Goal: Information Seeking & Learning: Learn about a topic

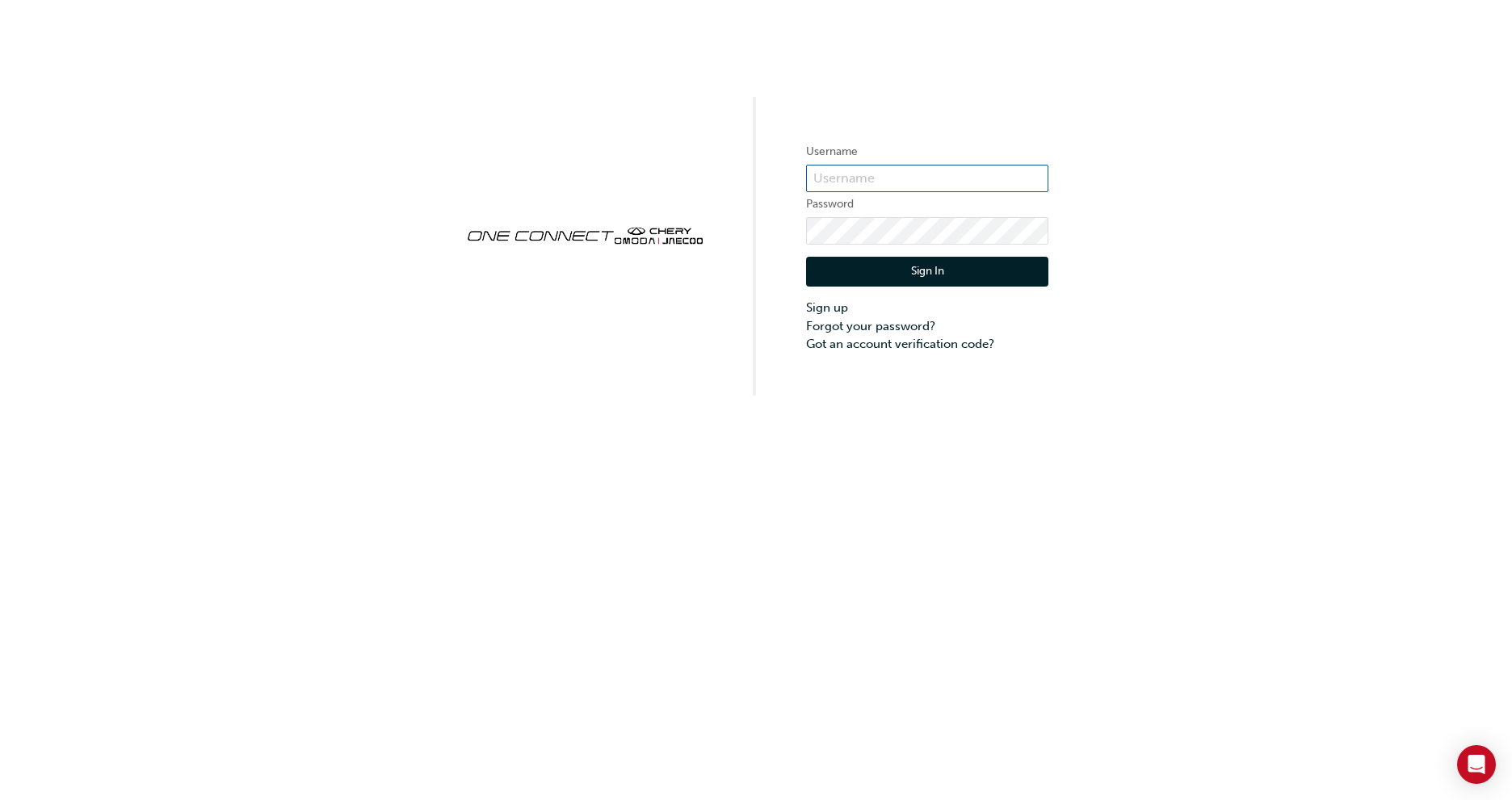
click at [893, 177] on input "text" at bounding box center [927, 179] width 243 height 27
type input "CHAU1956"
click button "Sign In" at bounding box center [927, 272] width 243 height 31
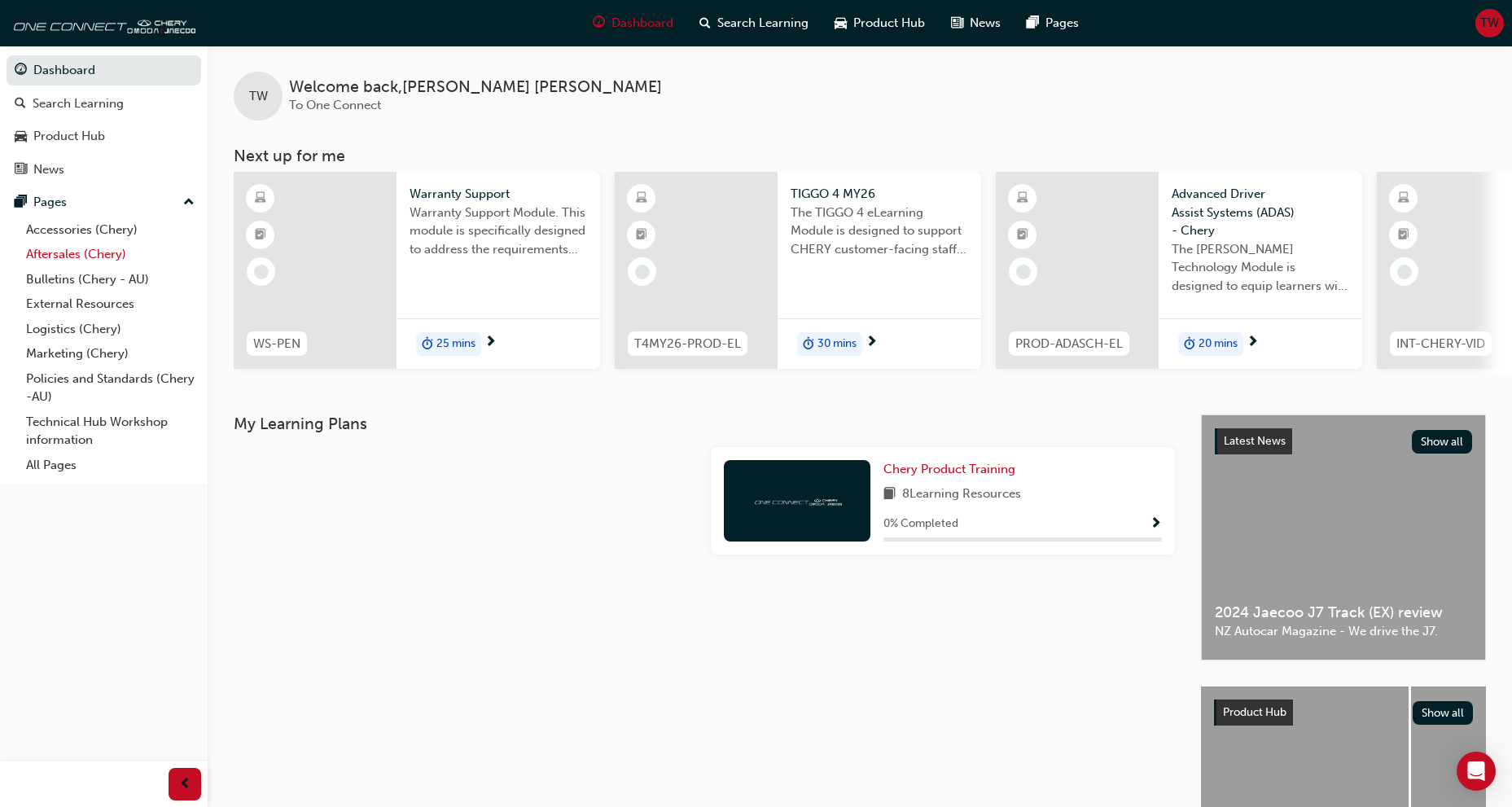
click at [94, 254] on link "Aftersales (Chery)" at bounding box center [110, 254] width 182 height 25
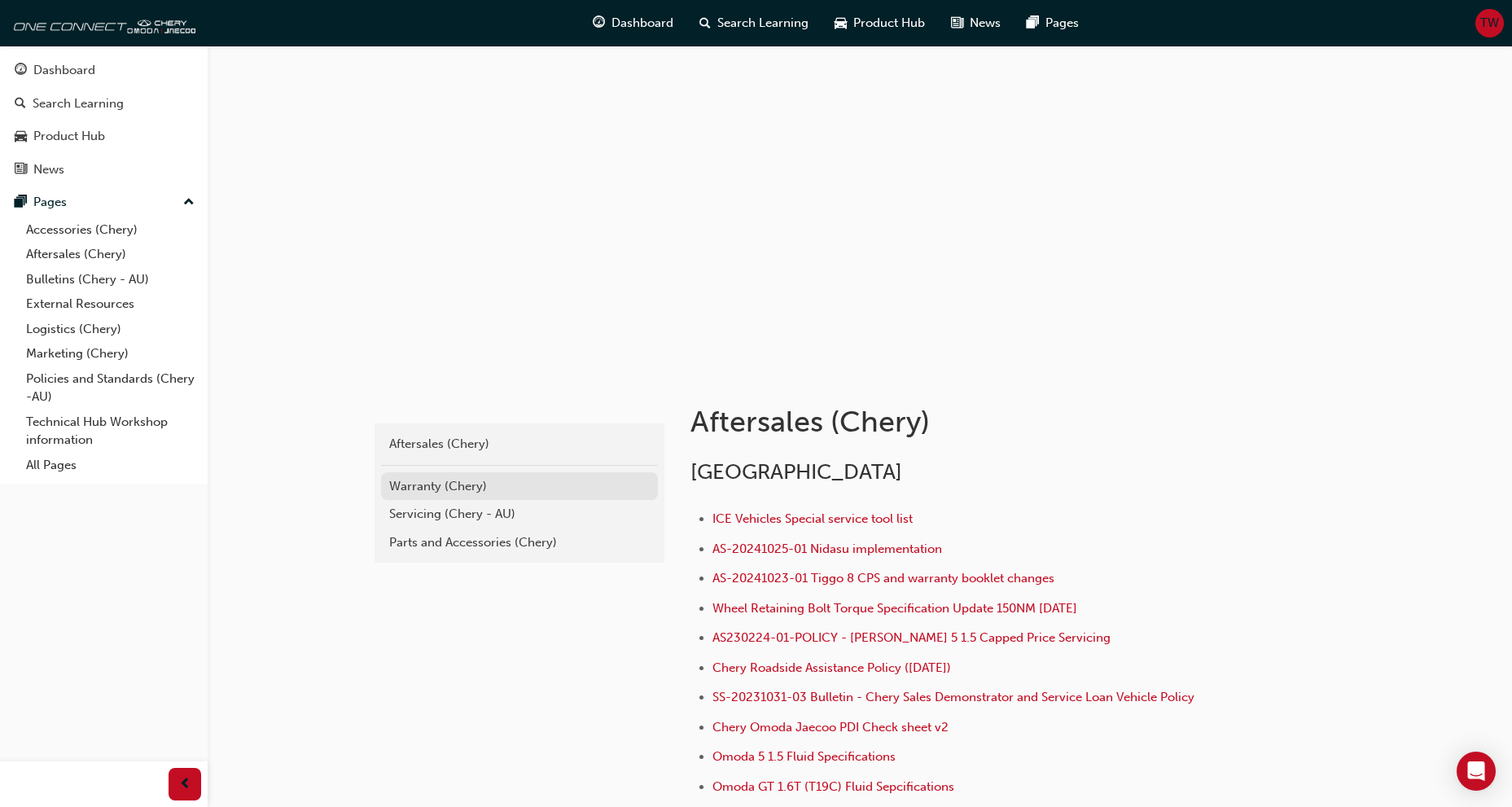
click at [427, 480] on div "Warranty (Chery)" at bounding box center [519, 486] width 261 height 19
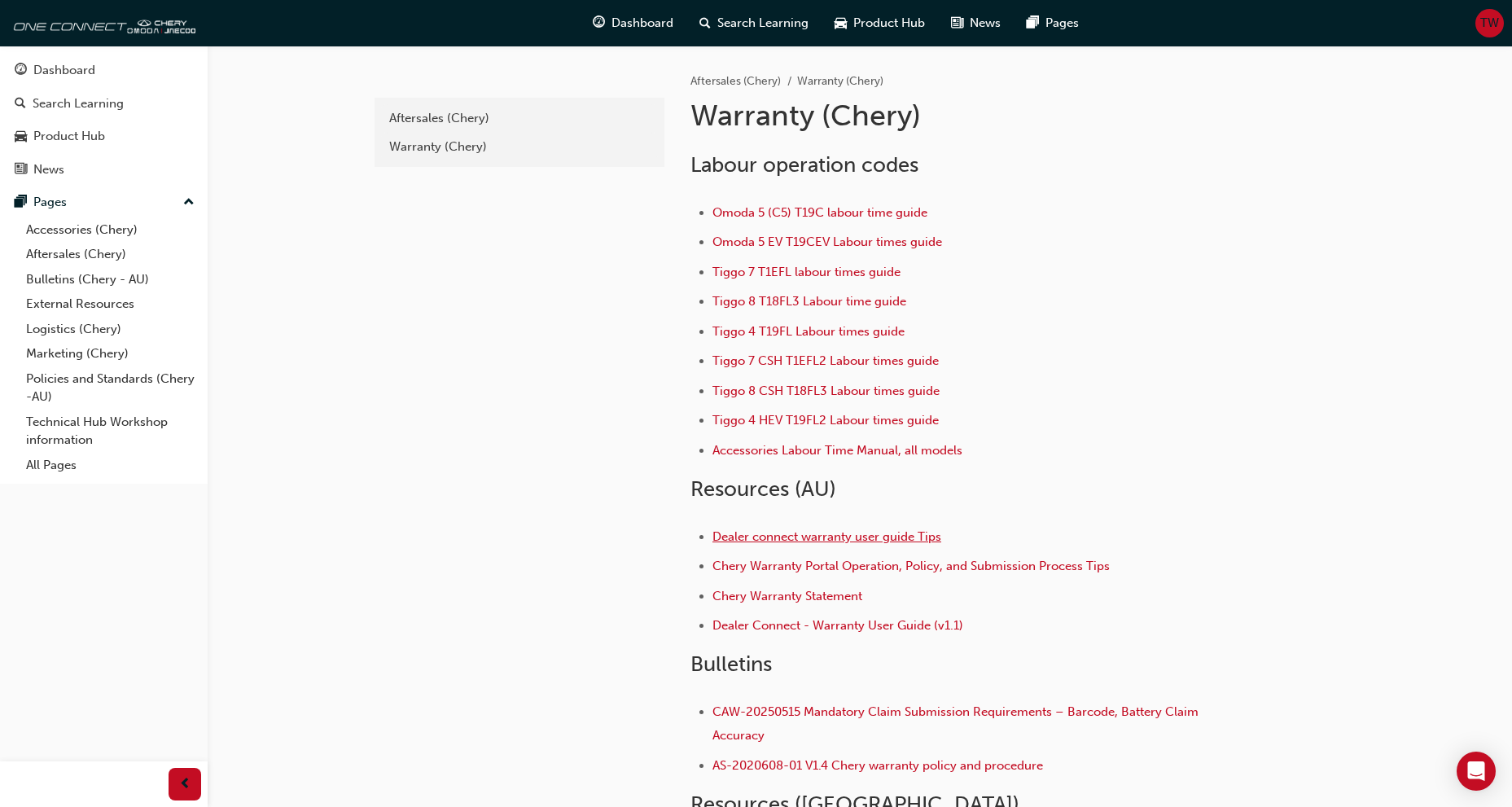
click at [864, 544] on li "Dealer connect warranty user guide Tips" at bounding box center [966, 538] width 507 height 24
click at [864, 540] on span "Dealer connect warranty user guide Tips" at bounding box center [827, 536] width 229 height 15
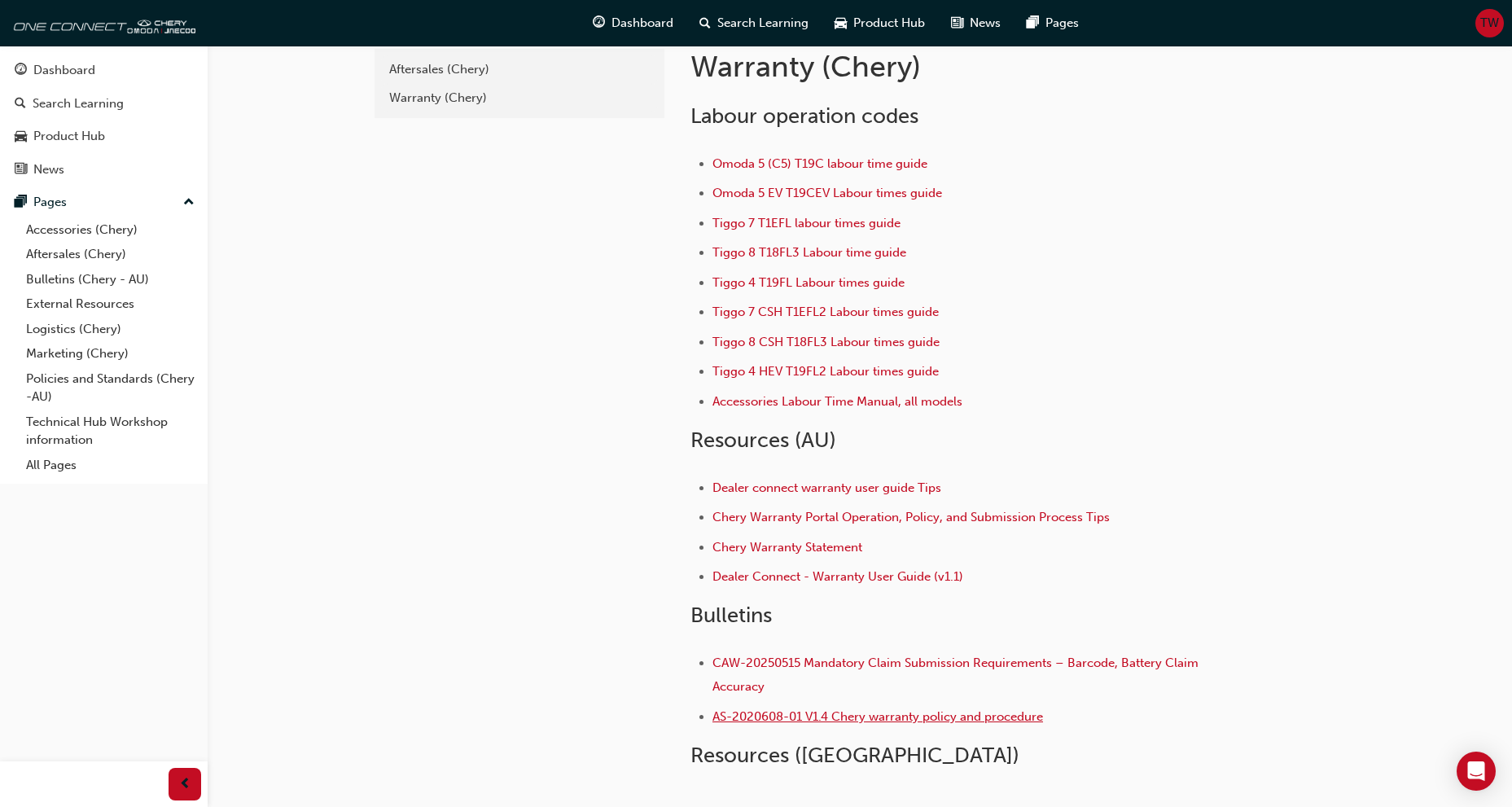
scroll to position [17, 0]
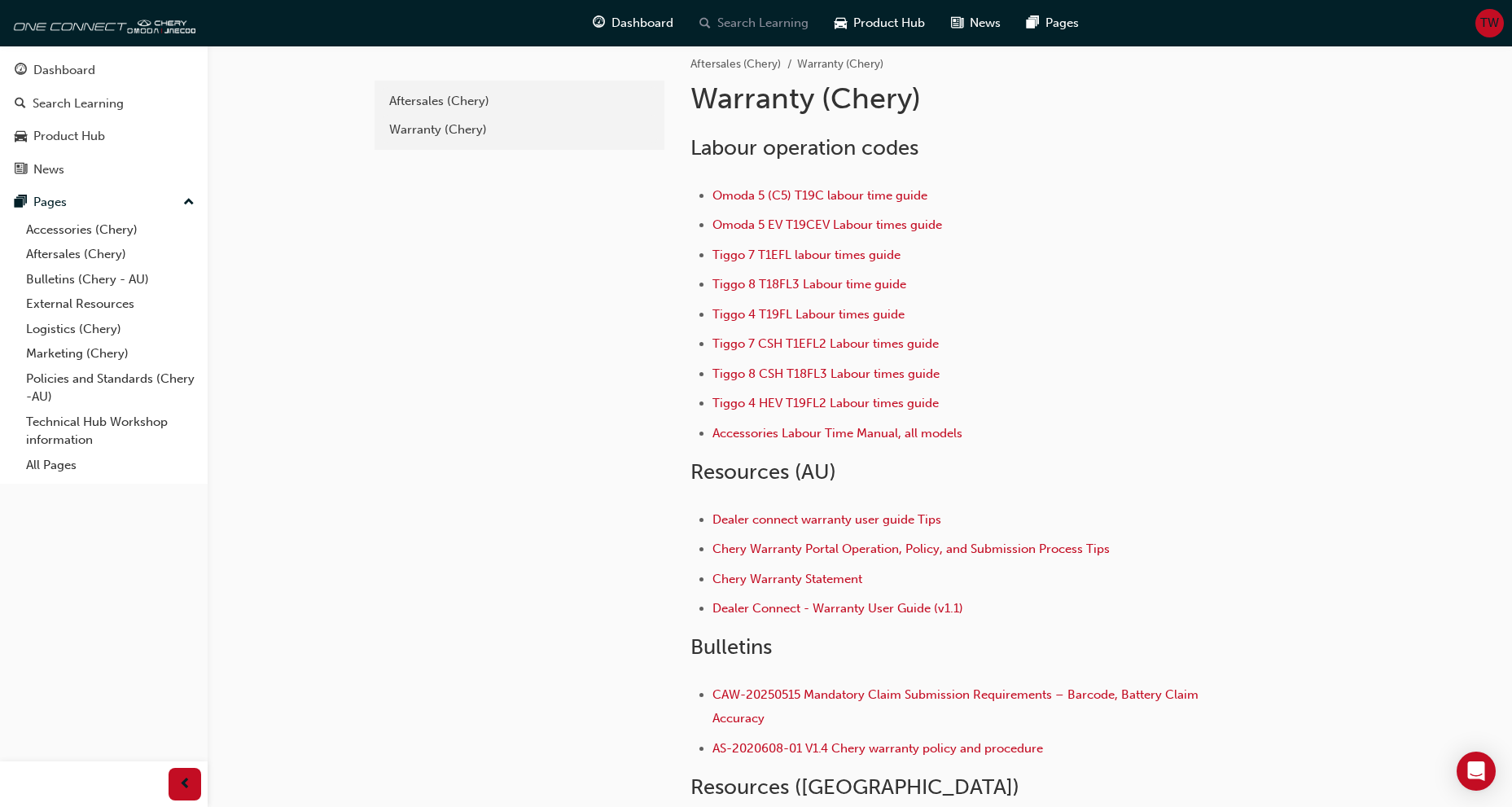
click at [758, 20] on span "Search Learning" at bounding box center [763, 23] width 91 height 19
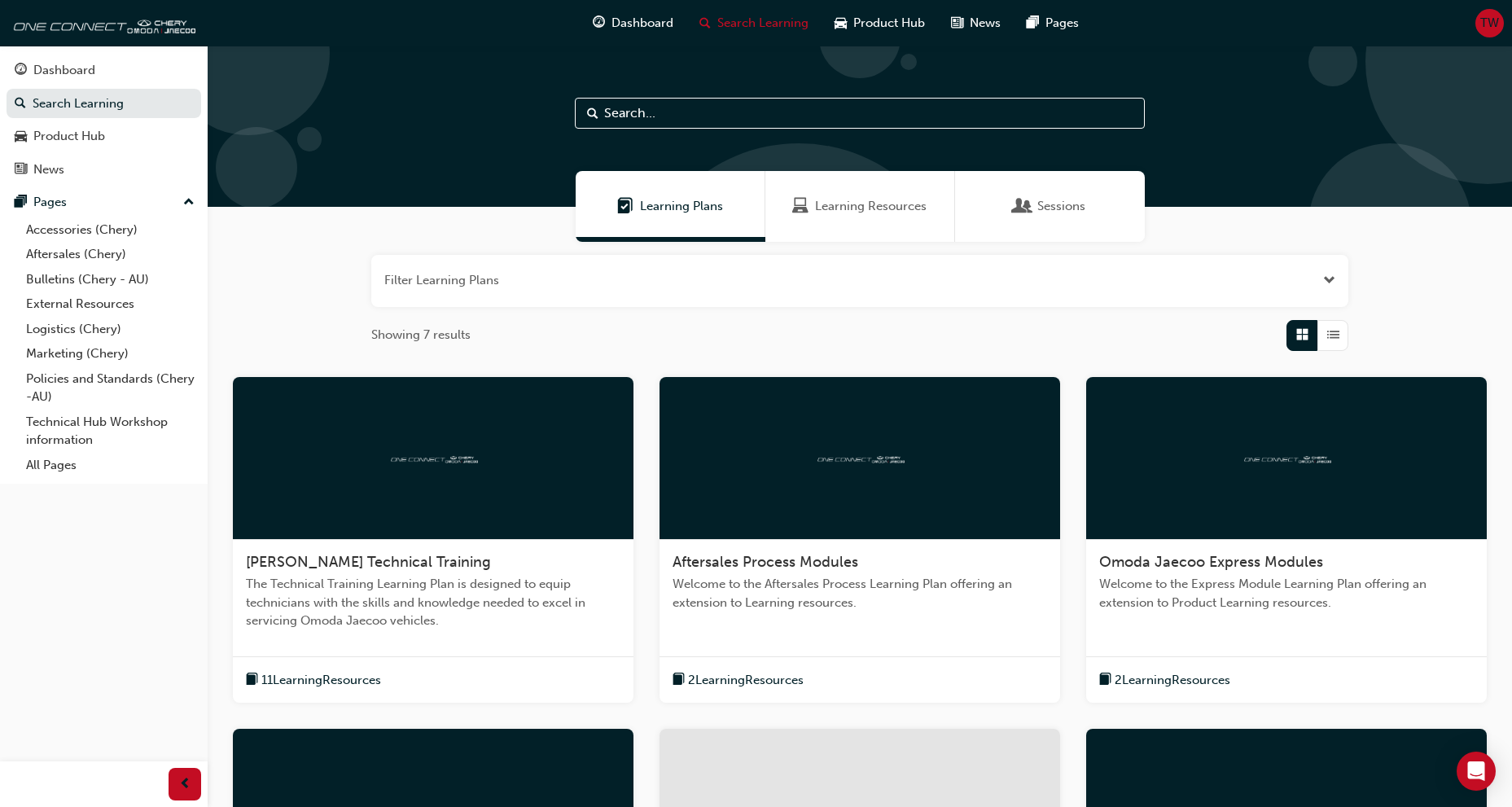
click at [651, 110] on input "text" at bounding box center [859, 113] width 570 height 31
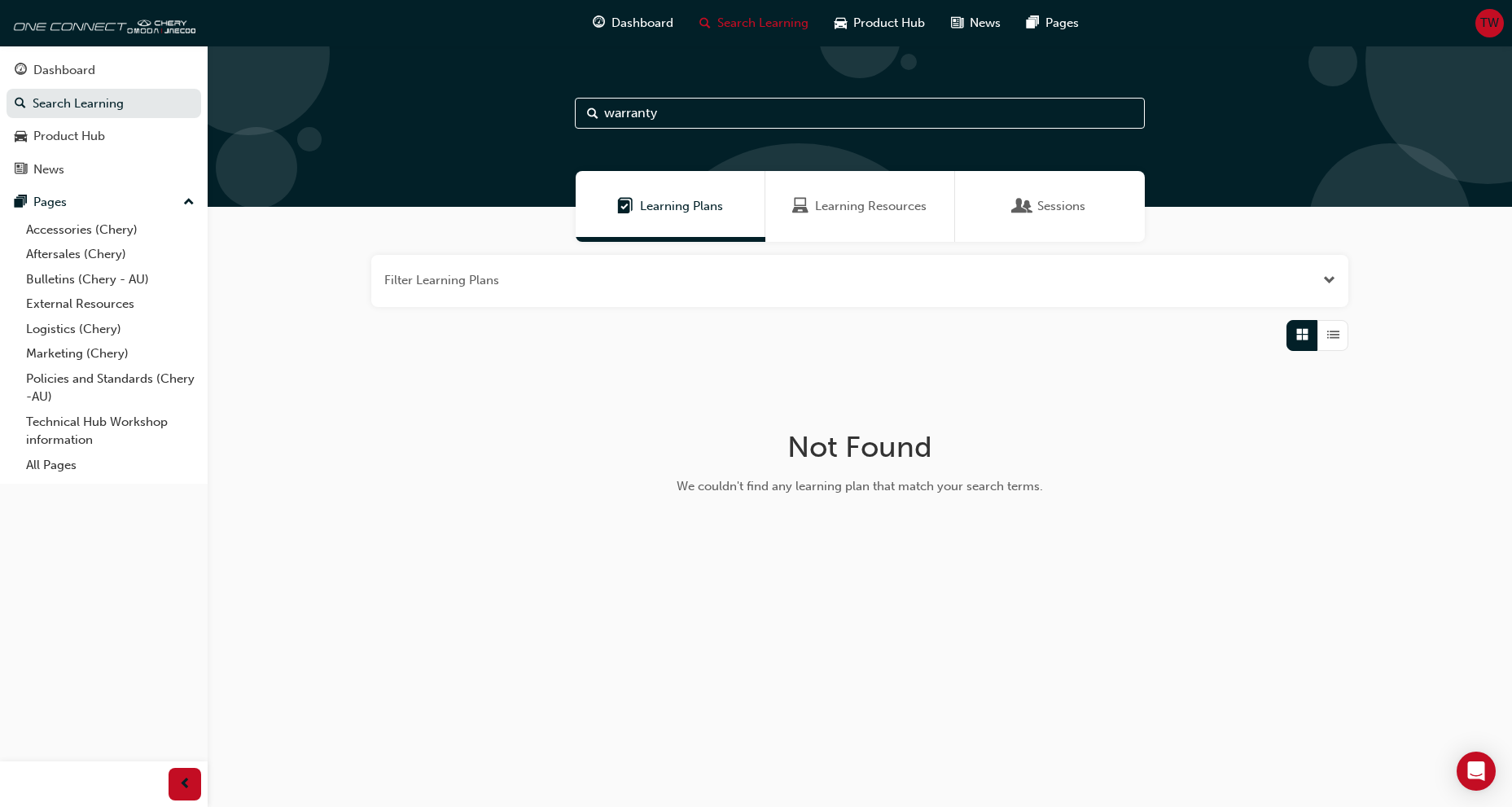
type input "warranty"
click at [849, 203] on span "Learning Resources" at bounding box center [877, 206] width 112 height 19
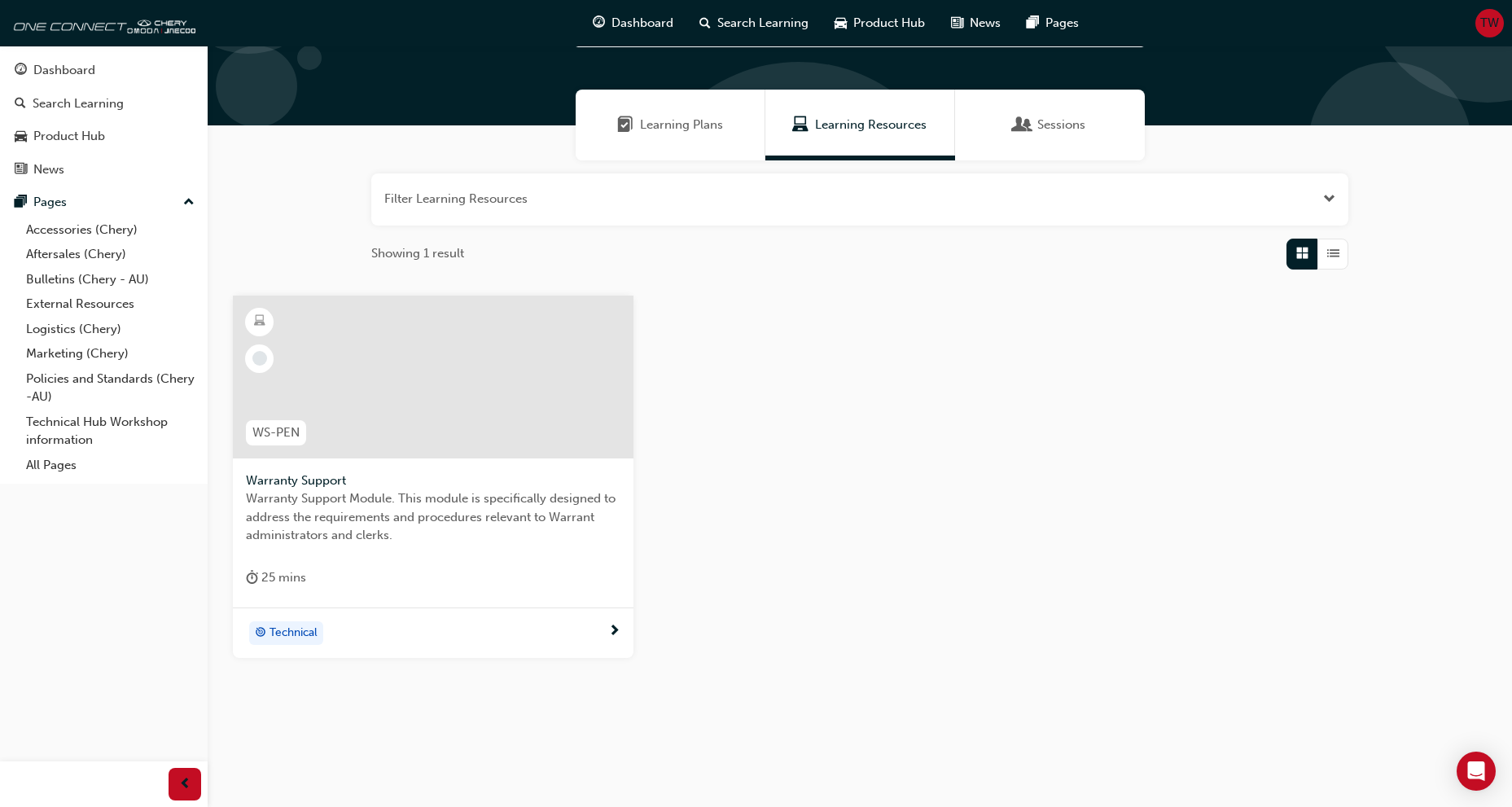
scroll to position [90, 0]
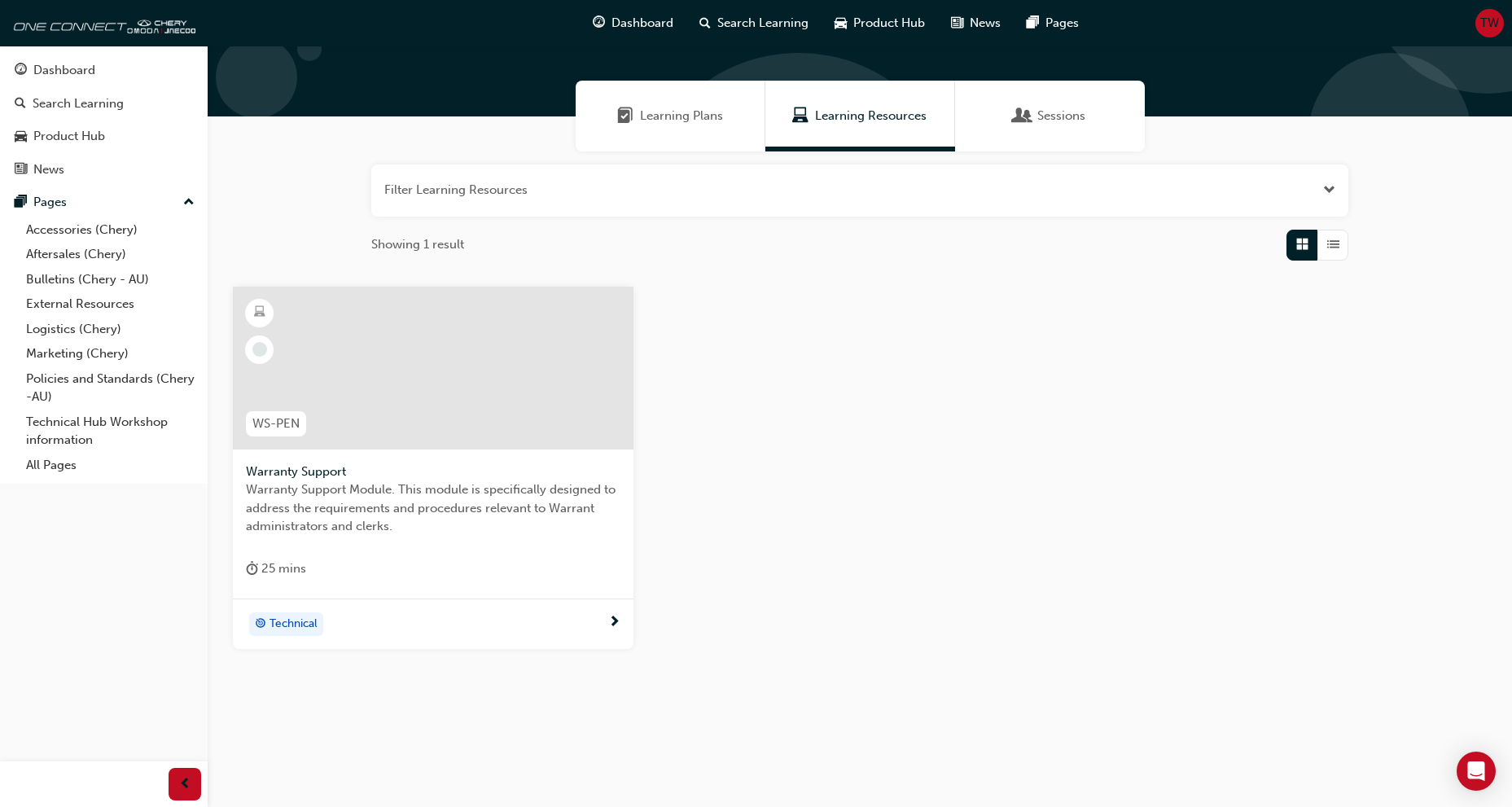
click at [548, 523] on span "Warranty Support Module. This module is specifically designed to address the re…" at bounding box center [434, 508] width 375 height 55
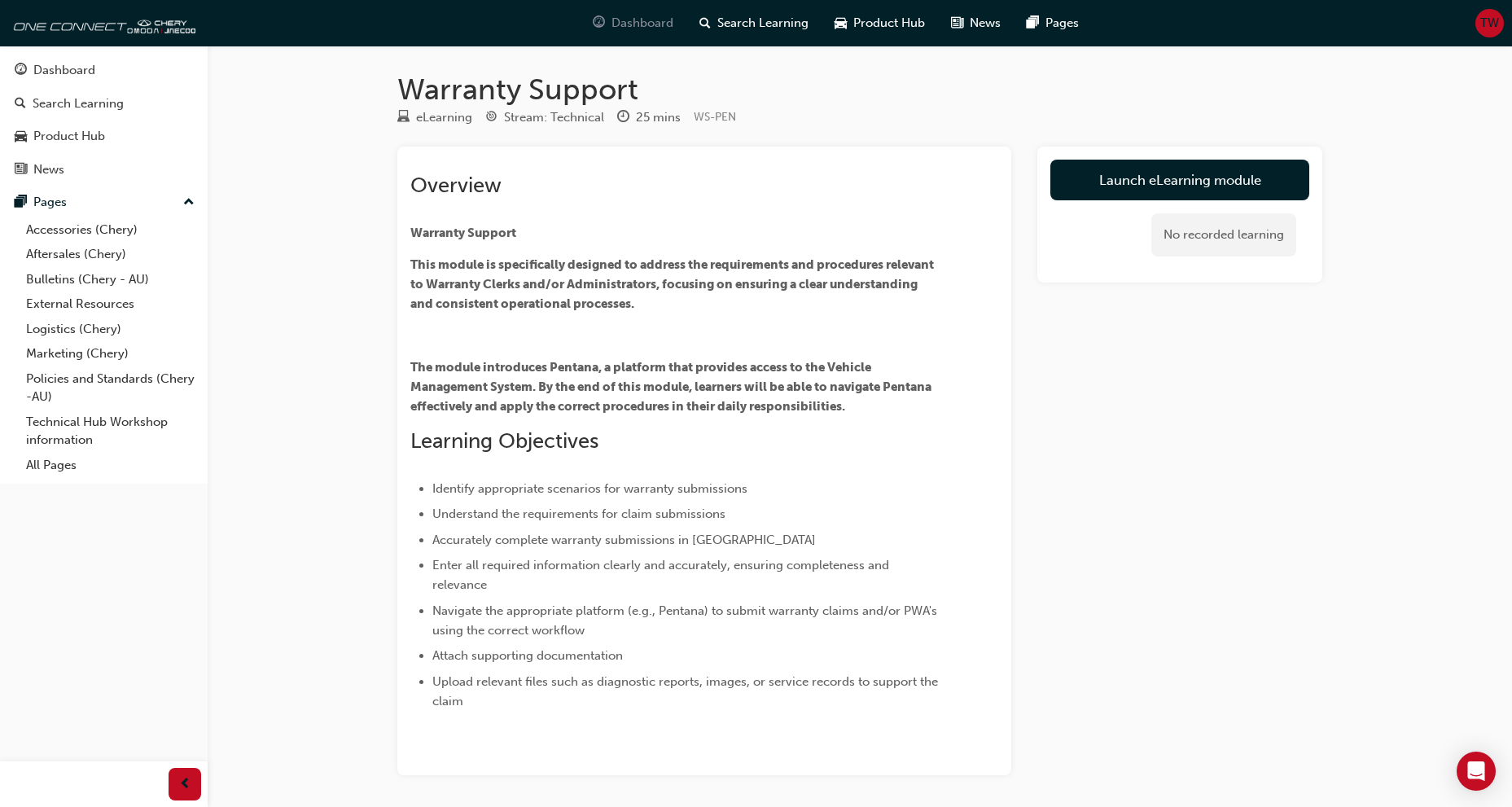
click at [650, 24] on span "Dashboard" at bounding box center [642, 23] width 62 height 19
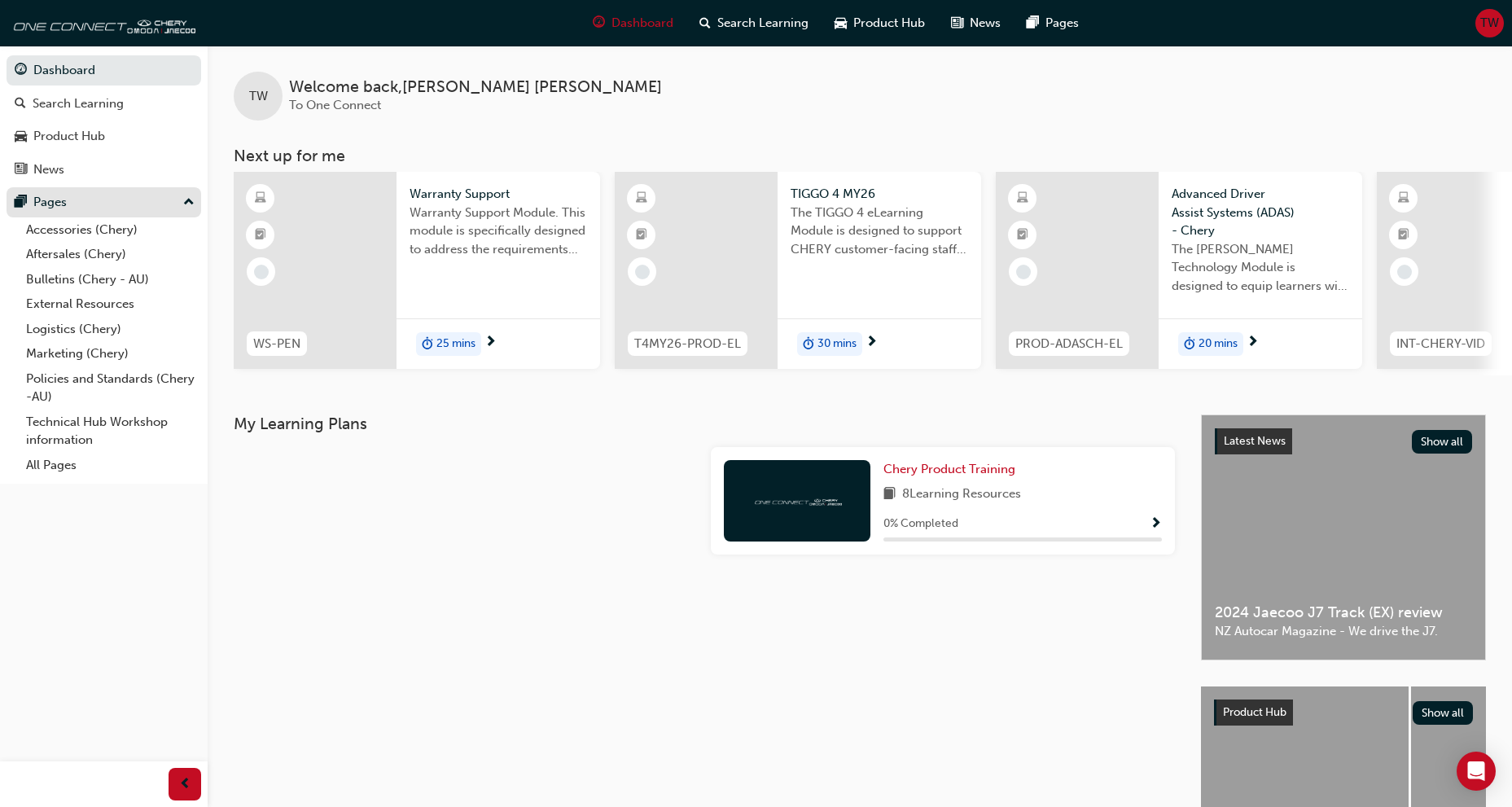
click at [126, 192] on button "Pages" at bounding box center [104, 202] width 195 height 30
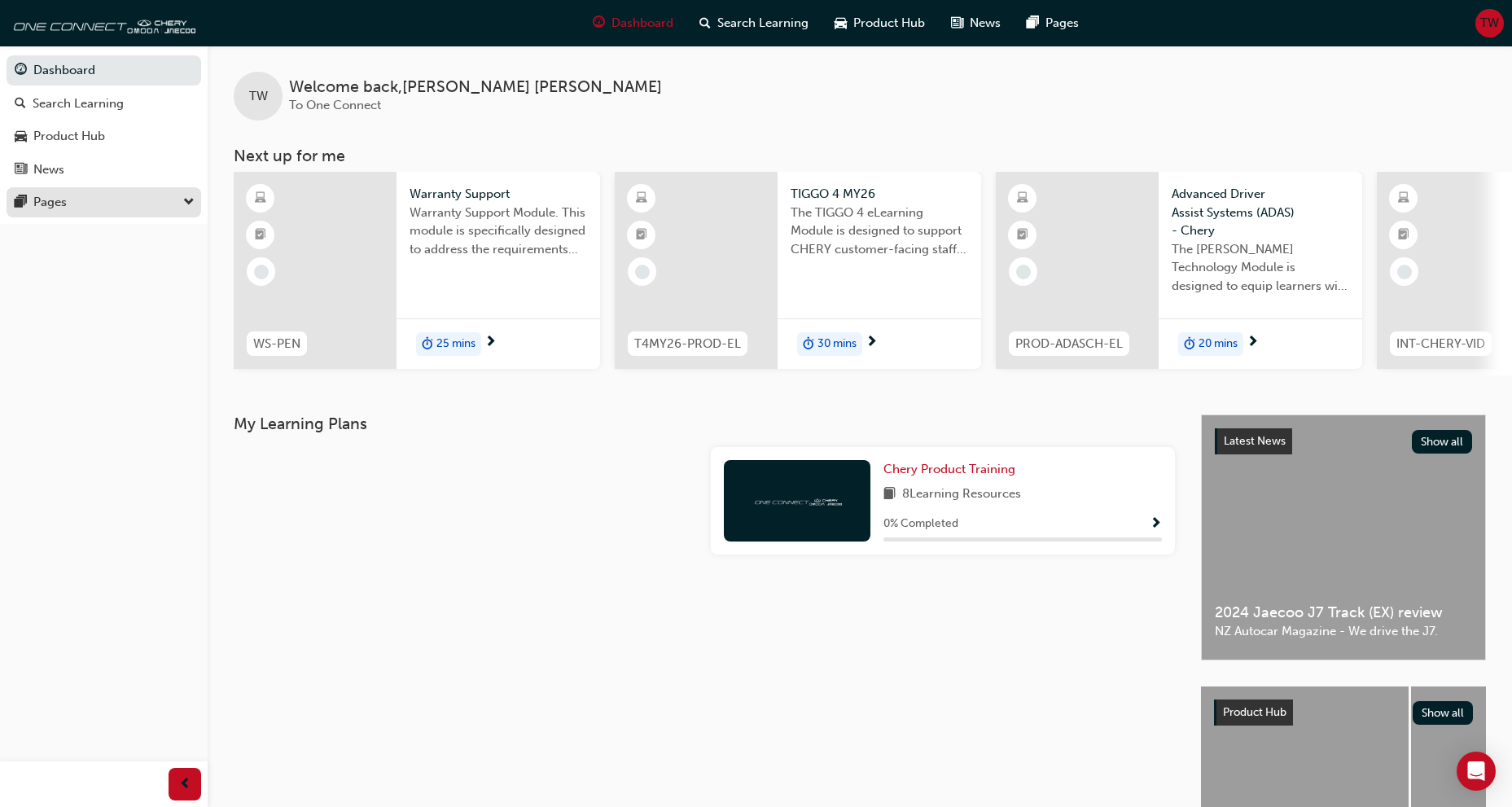
click at [80, 205] on div "Pages" at bounding box center [104, 202] width 179 height 20
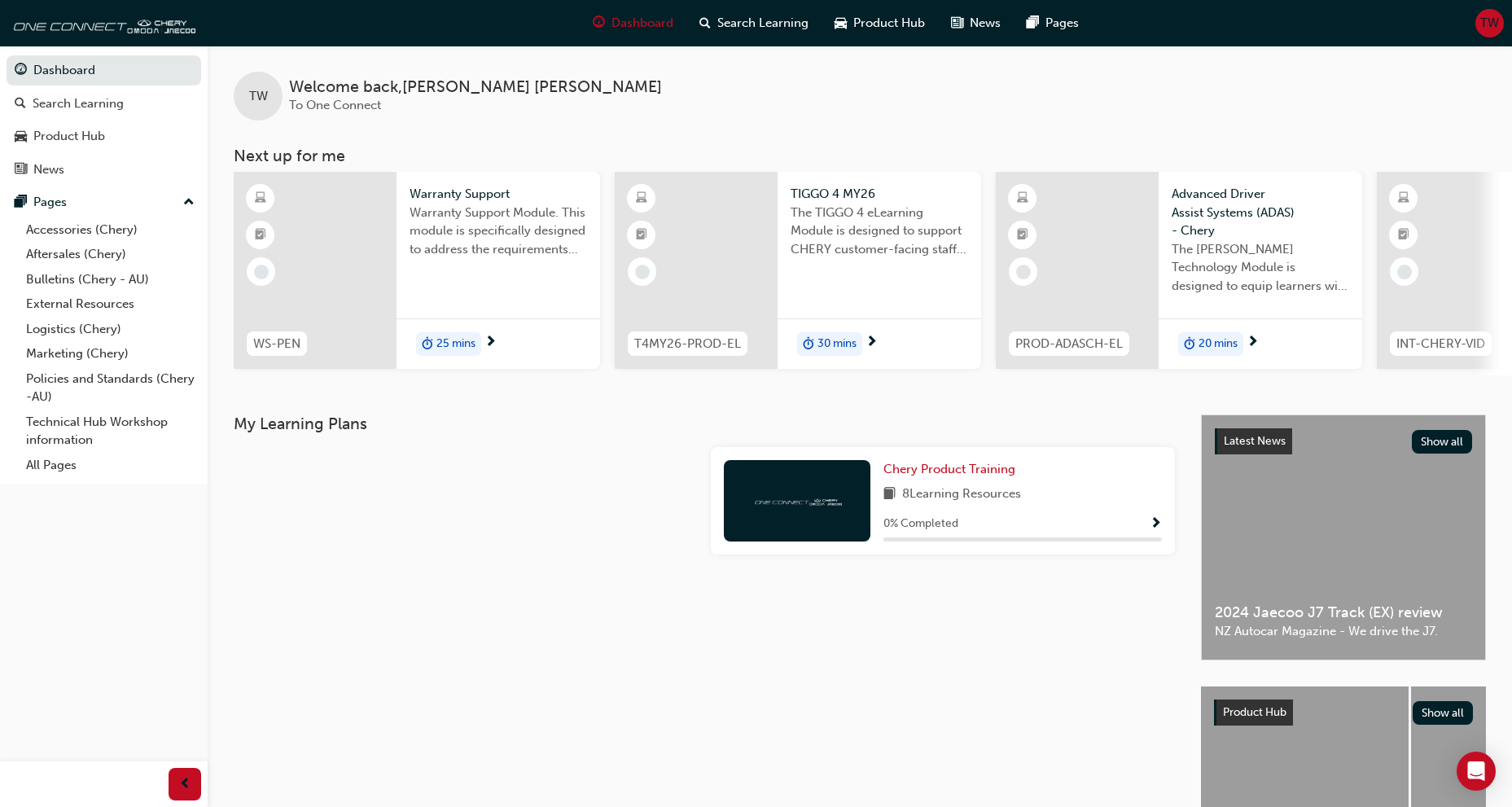
click at [395, 206] on div at bounding box center [315, 271] width 163 height 197
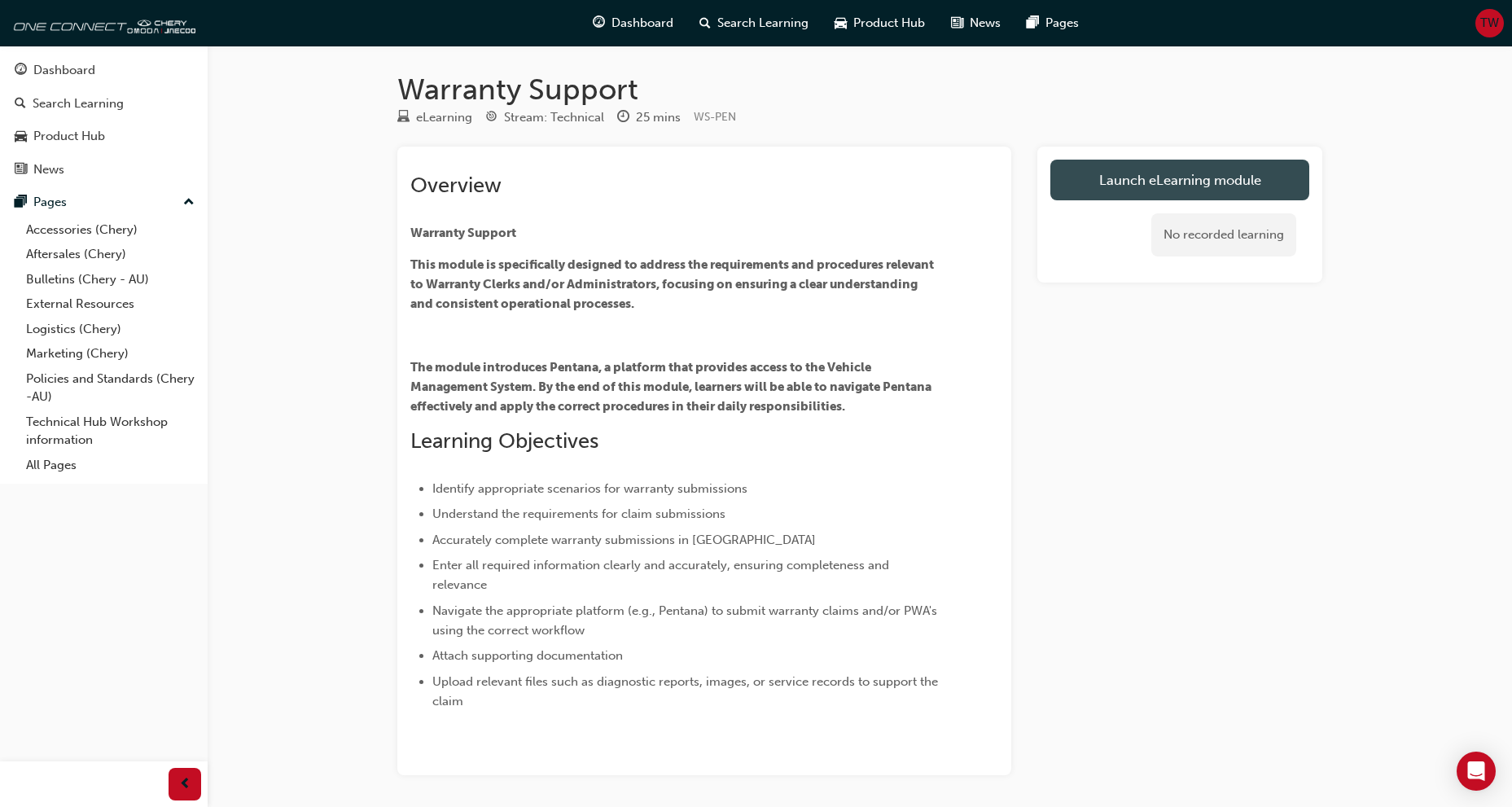
click at [1202, 182] on link "Launch eLearning module" at bounding box center [1180, 180] width 259 height 41
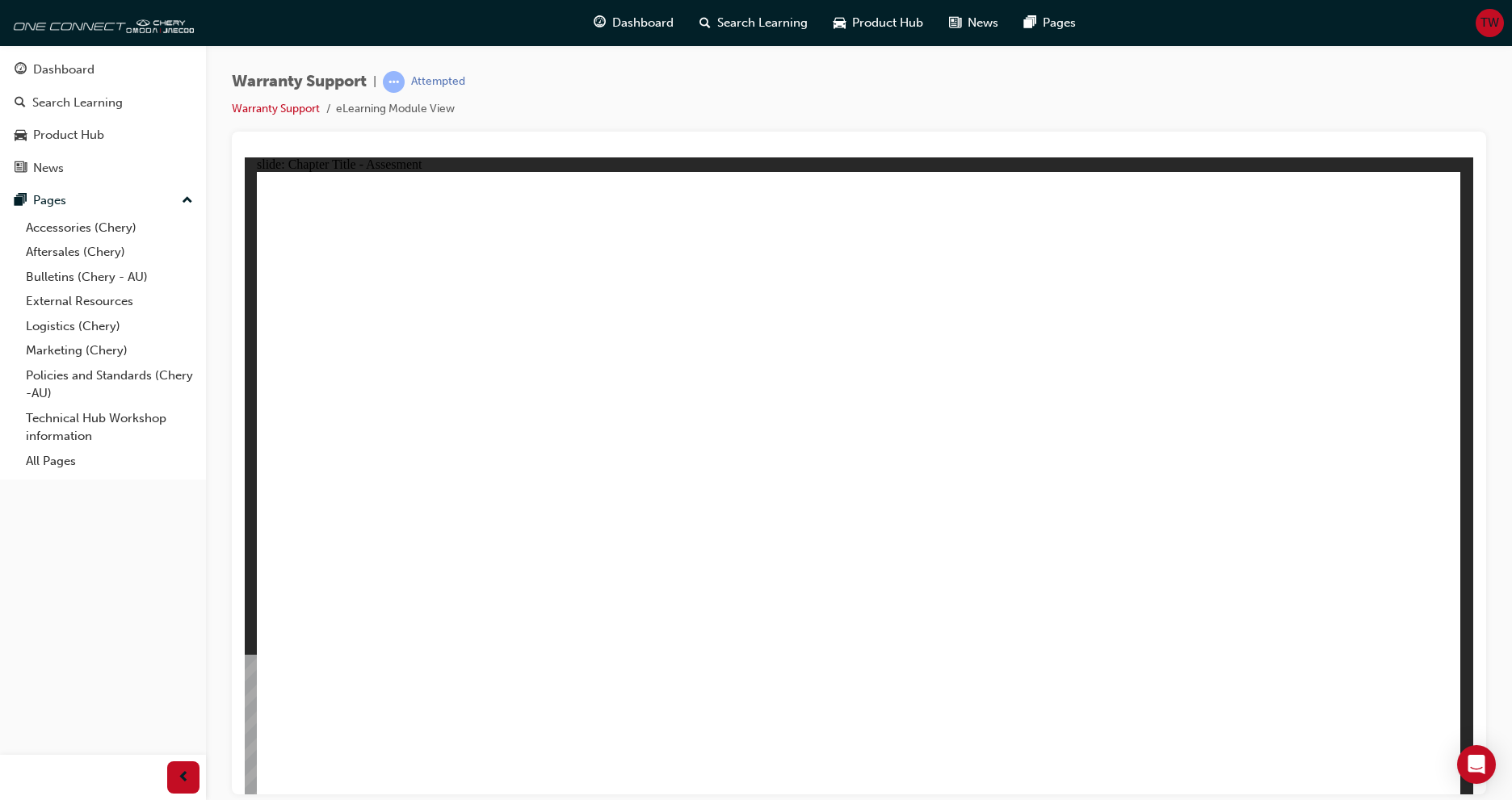
radio input "true"
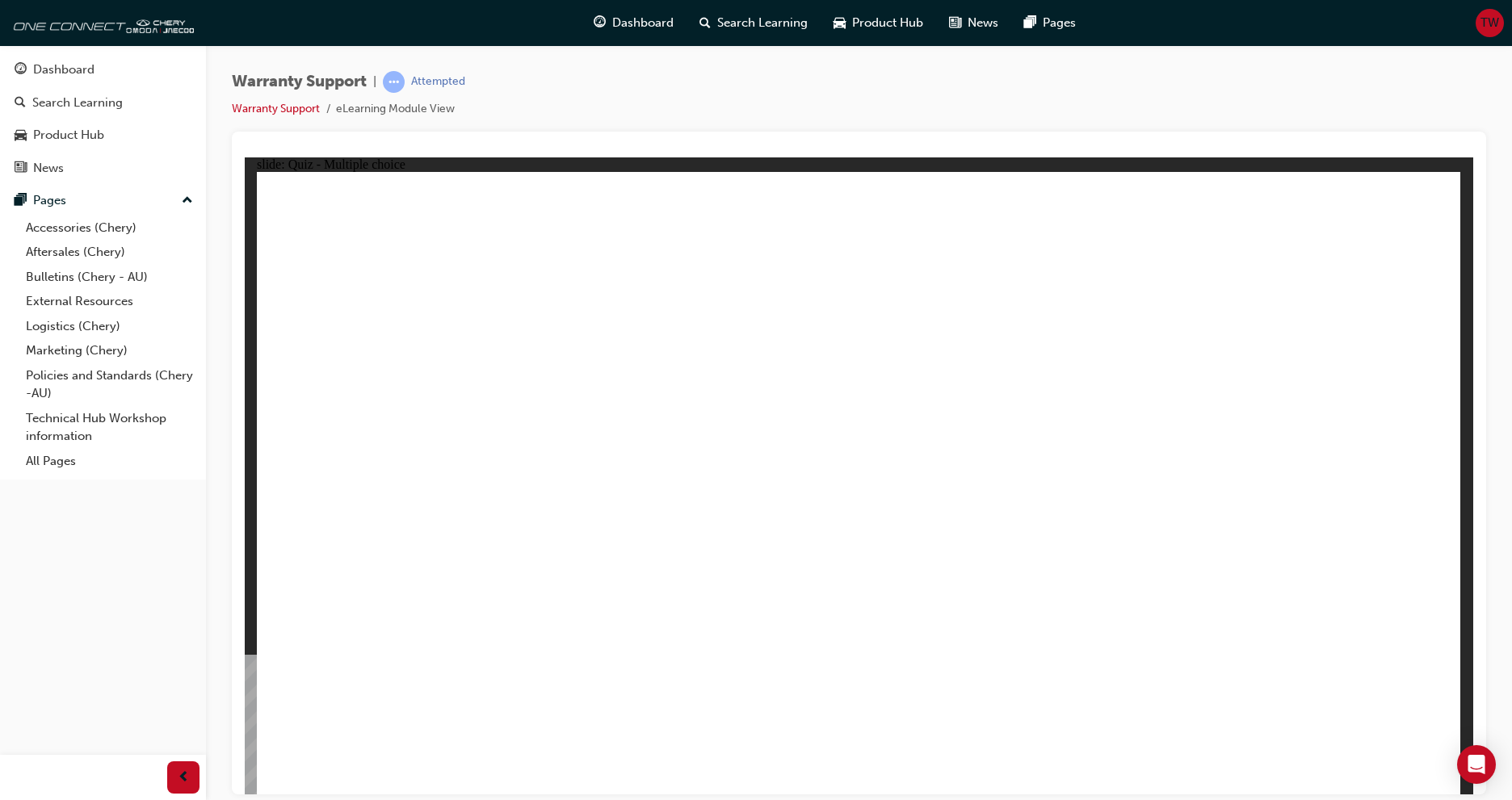
radio input "false"
radio input "true"
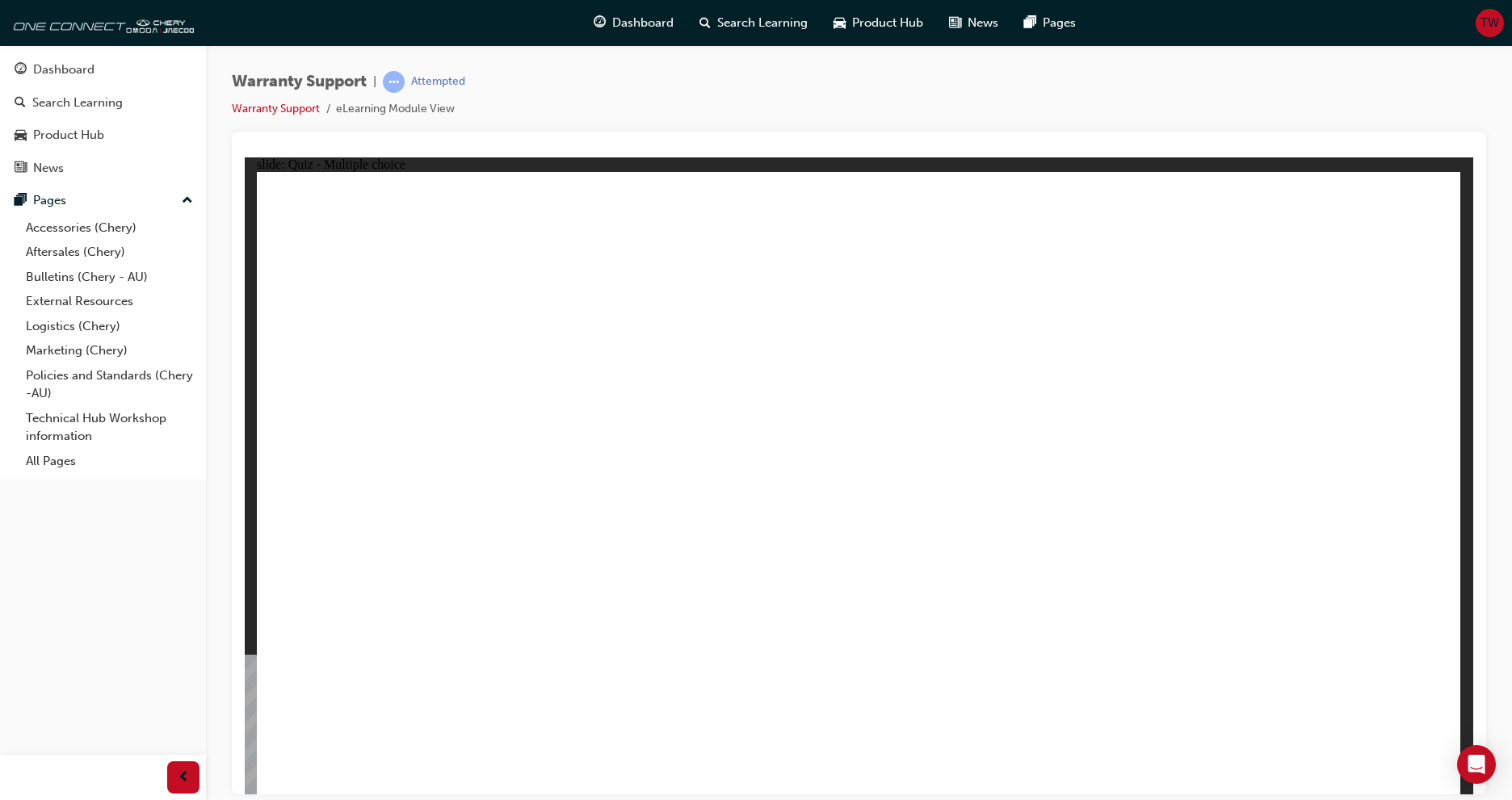
radio input "true"
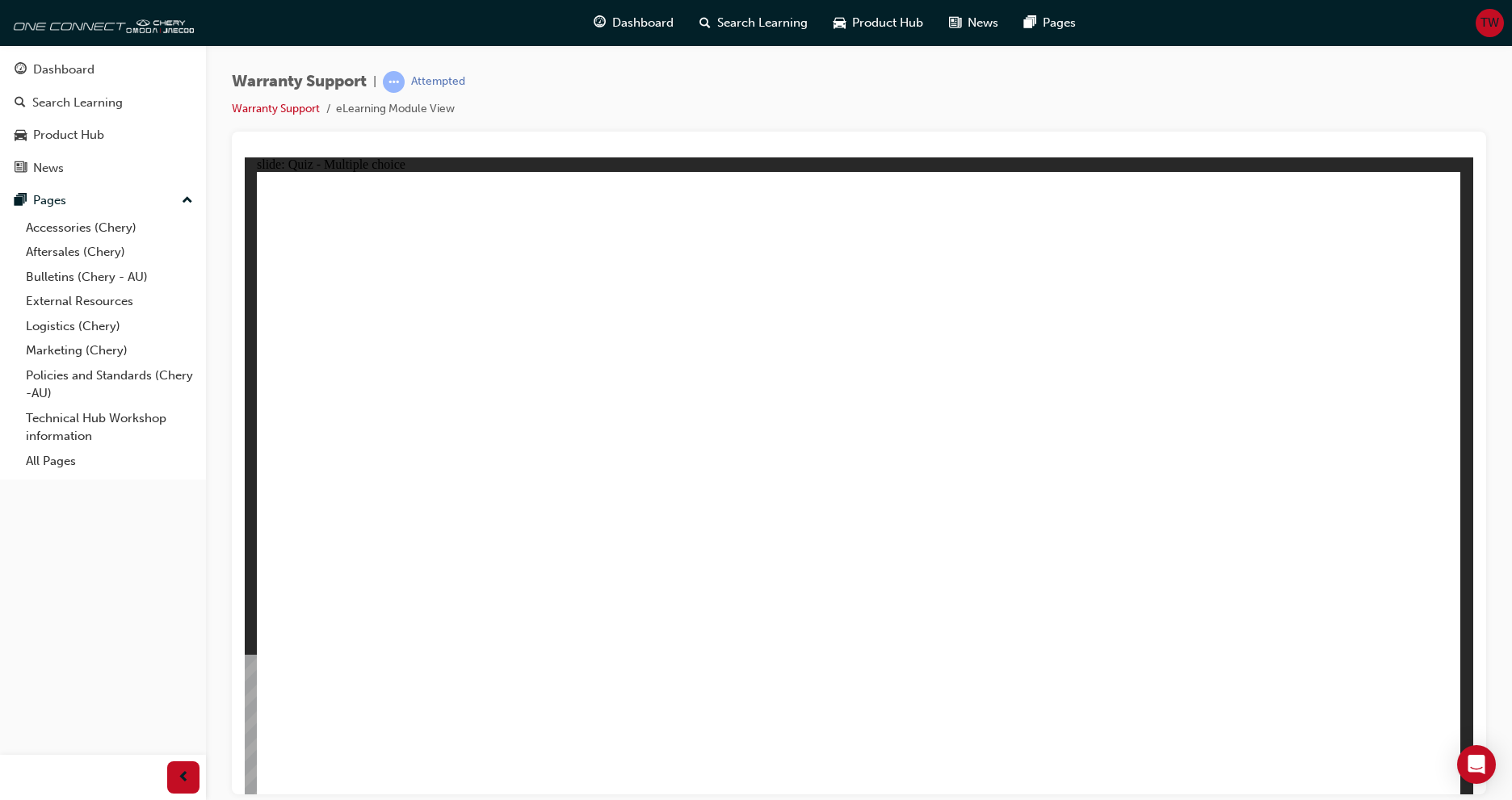
radio input "true"
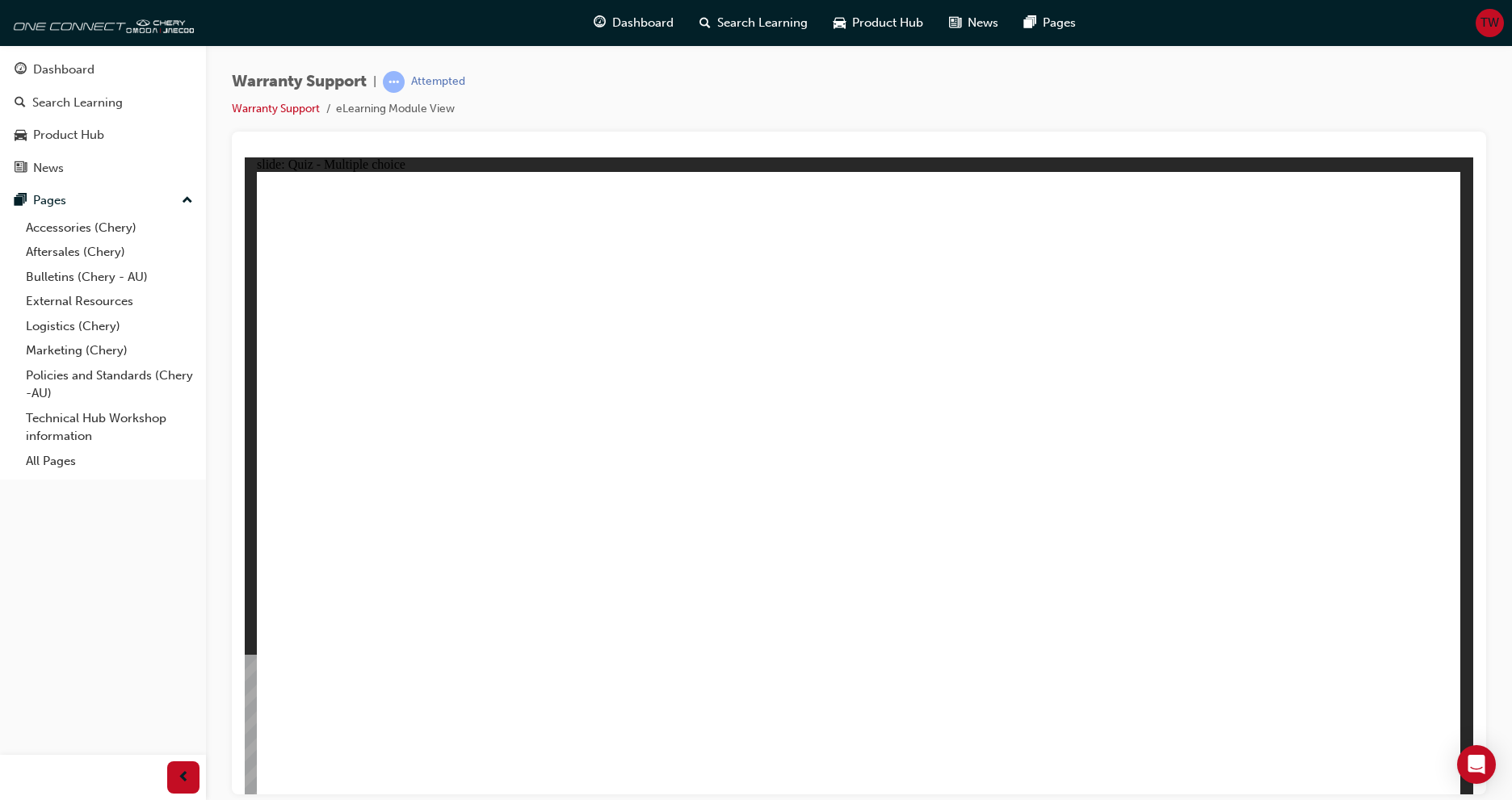
radio input "true"
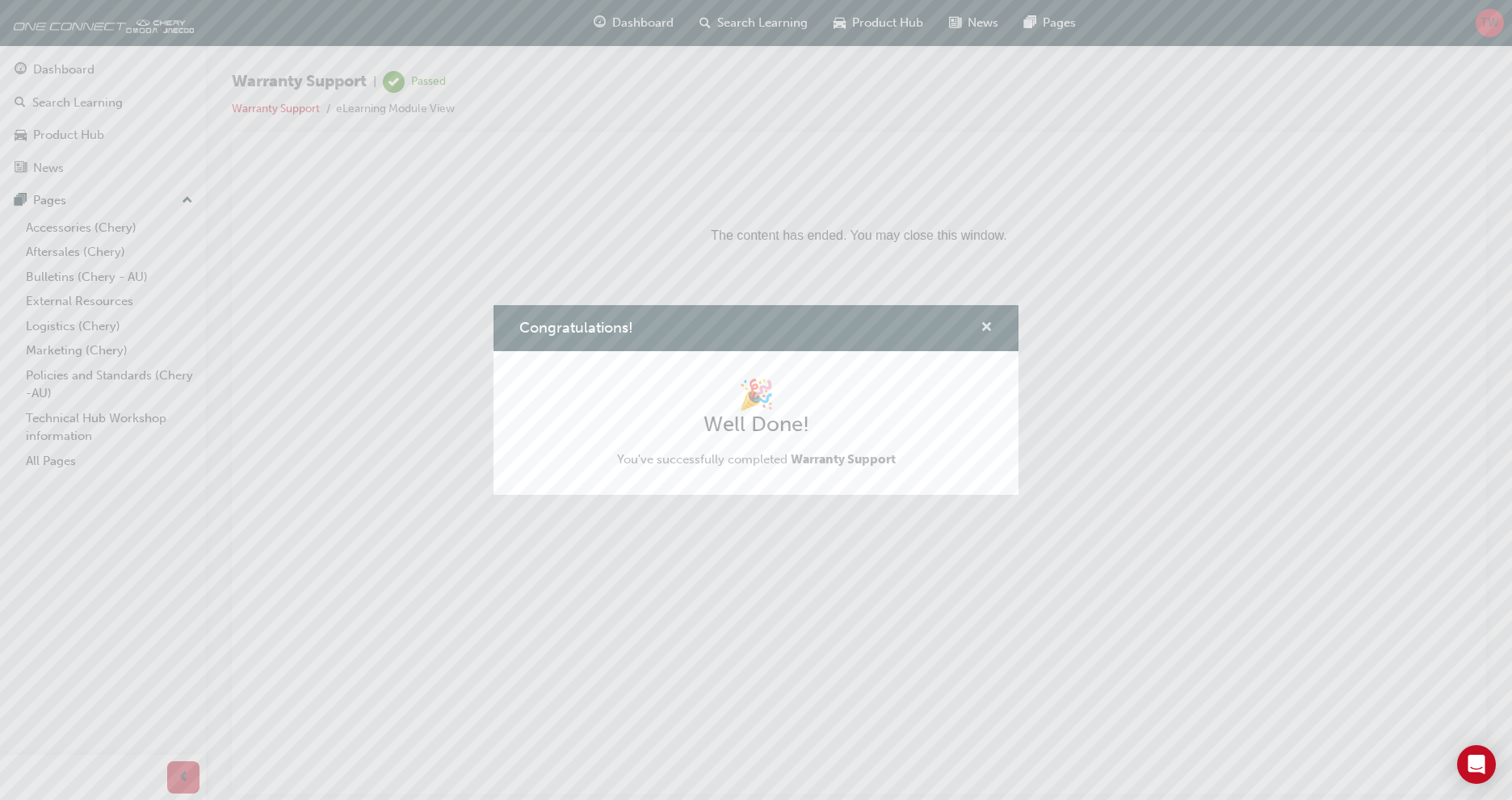
click at [984, 332] on span "cross-icon" at bounding box center [986, 329] width 12 height 15
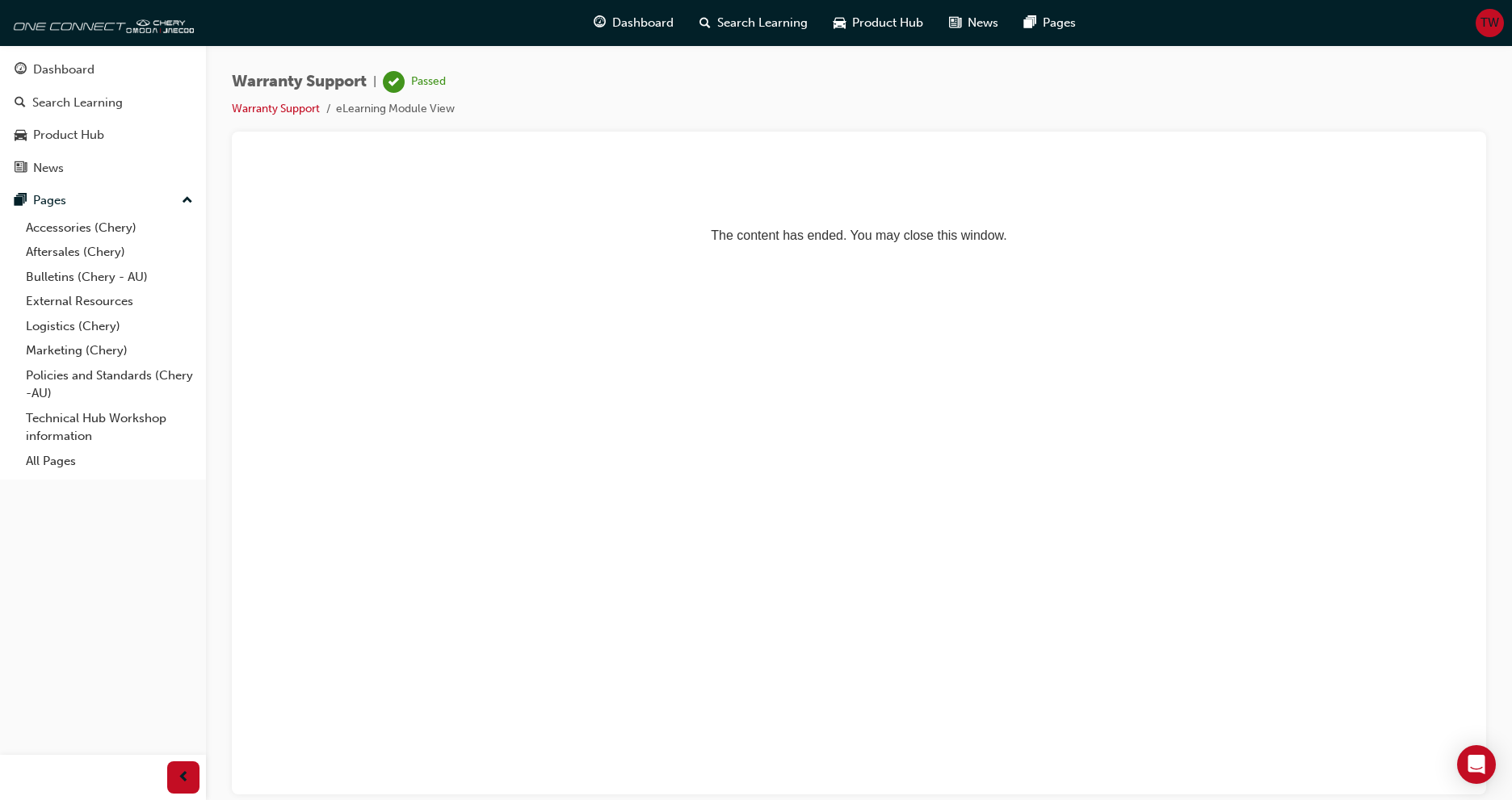
drag, startPoint x: 899, startPoint y: 493, endPoint x: 928, endPoint y: 448, distance: 53.5
click at [906, 255] on html "The content has ended. You may close this window." at bounding box center [859, 206] width 1228 height 99
click at [188, 786] on span "prev-icon" at bounding box center [184, 777] width 12 height 20
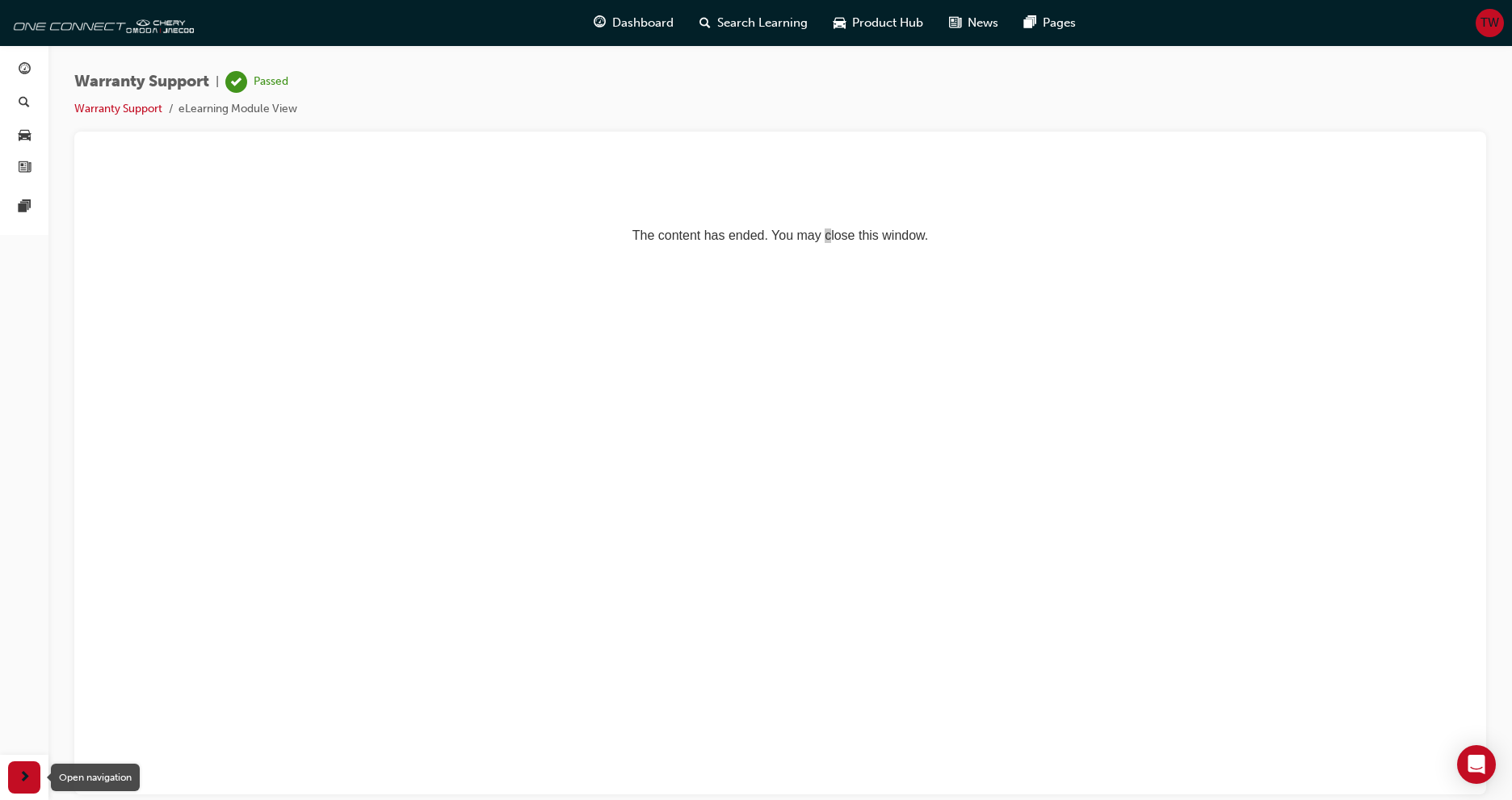
click at [16, 781] on div "button" at bounding box center [24, 777] width 32 height 32
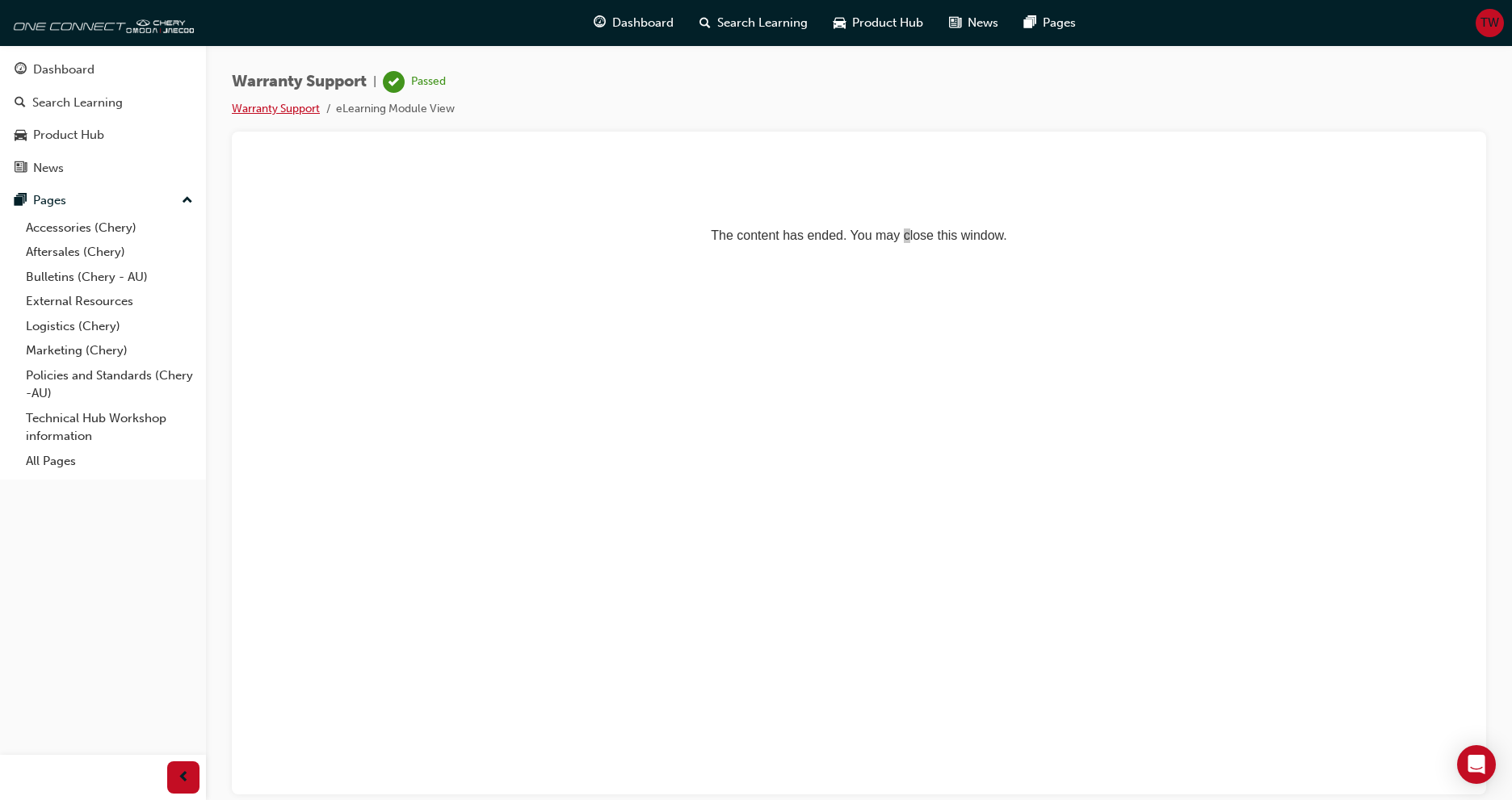
click at [278, 112] on link "Warranty Support" at bounding box center [276, 108] width 88 height 14
